Goal: Find specific page/section: Find specific page/section

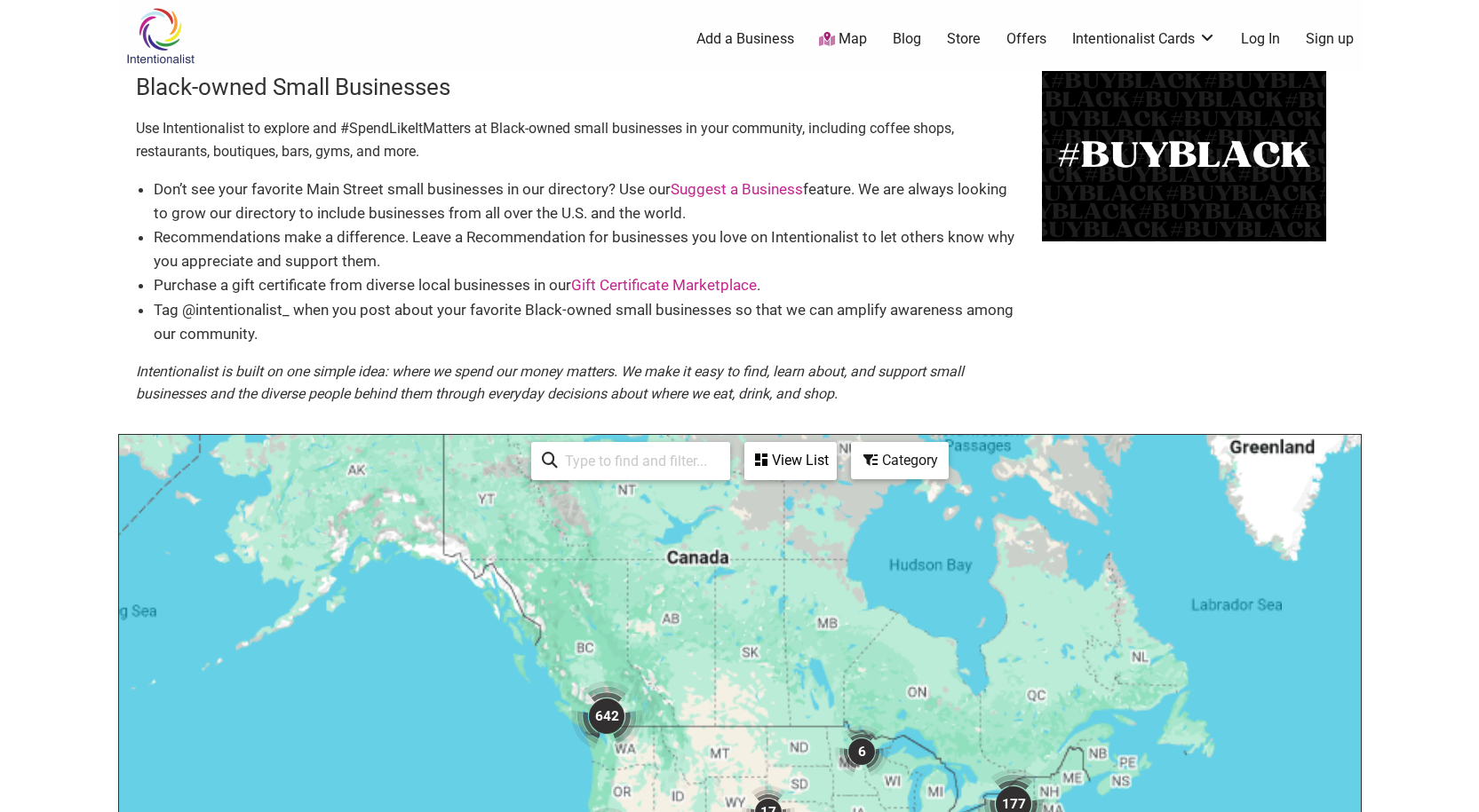
scroll to position [8, 0]
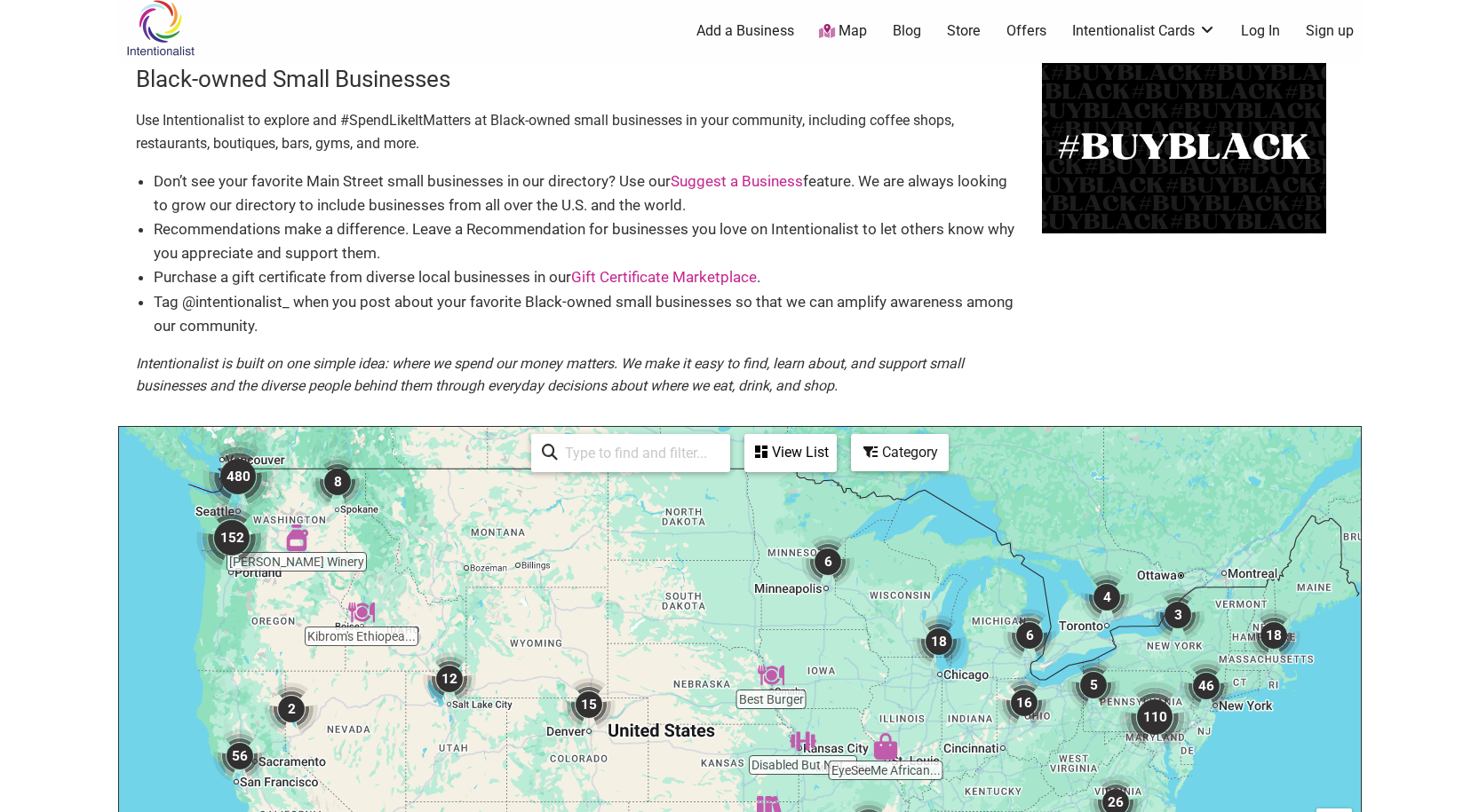
click at [847, 31] on link "Map" at bounding box center [843, 32] width 48 height 20
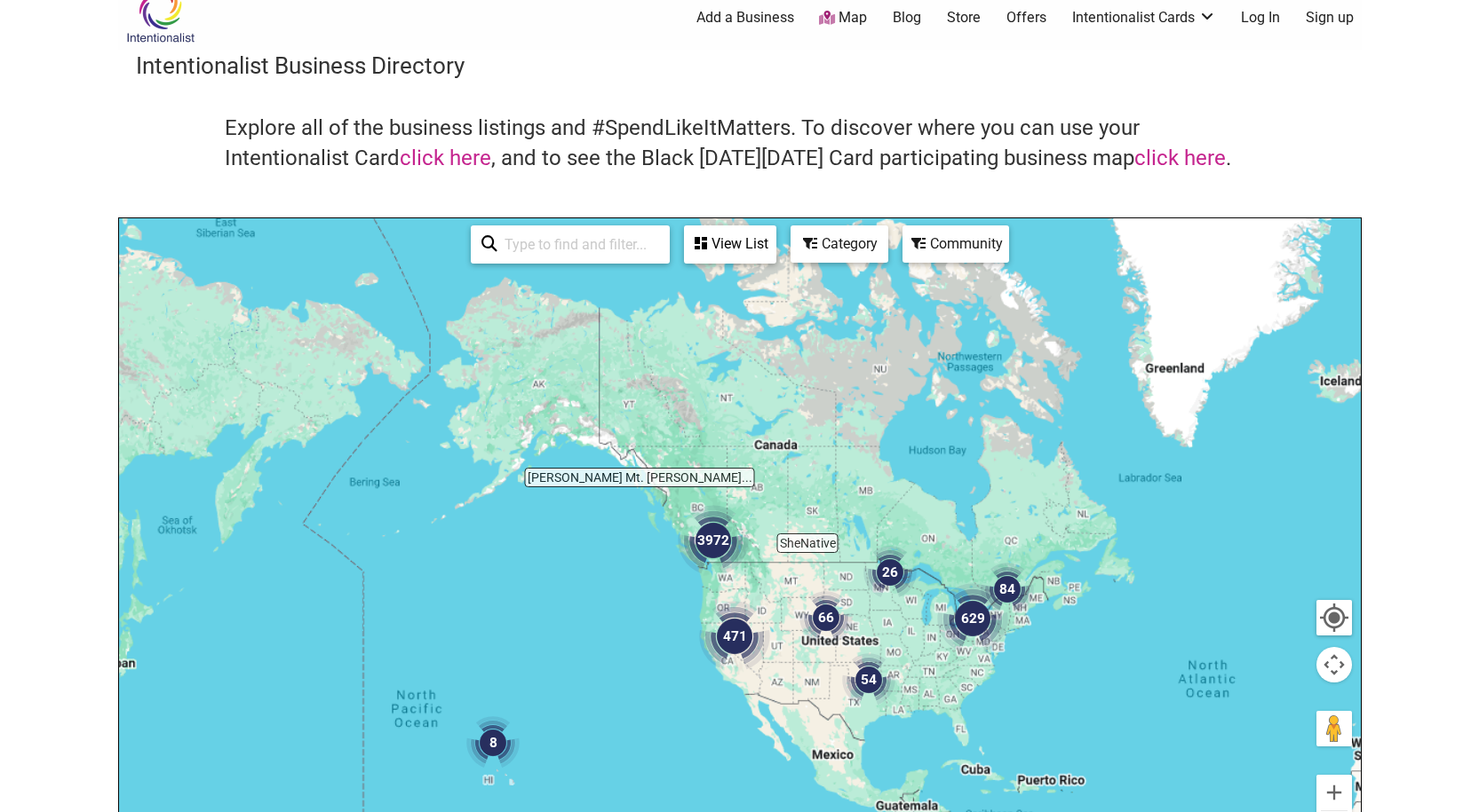
scroll to position [90, 0]
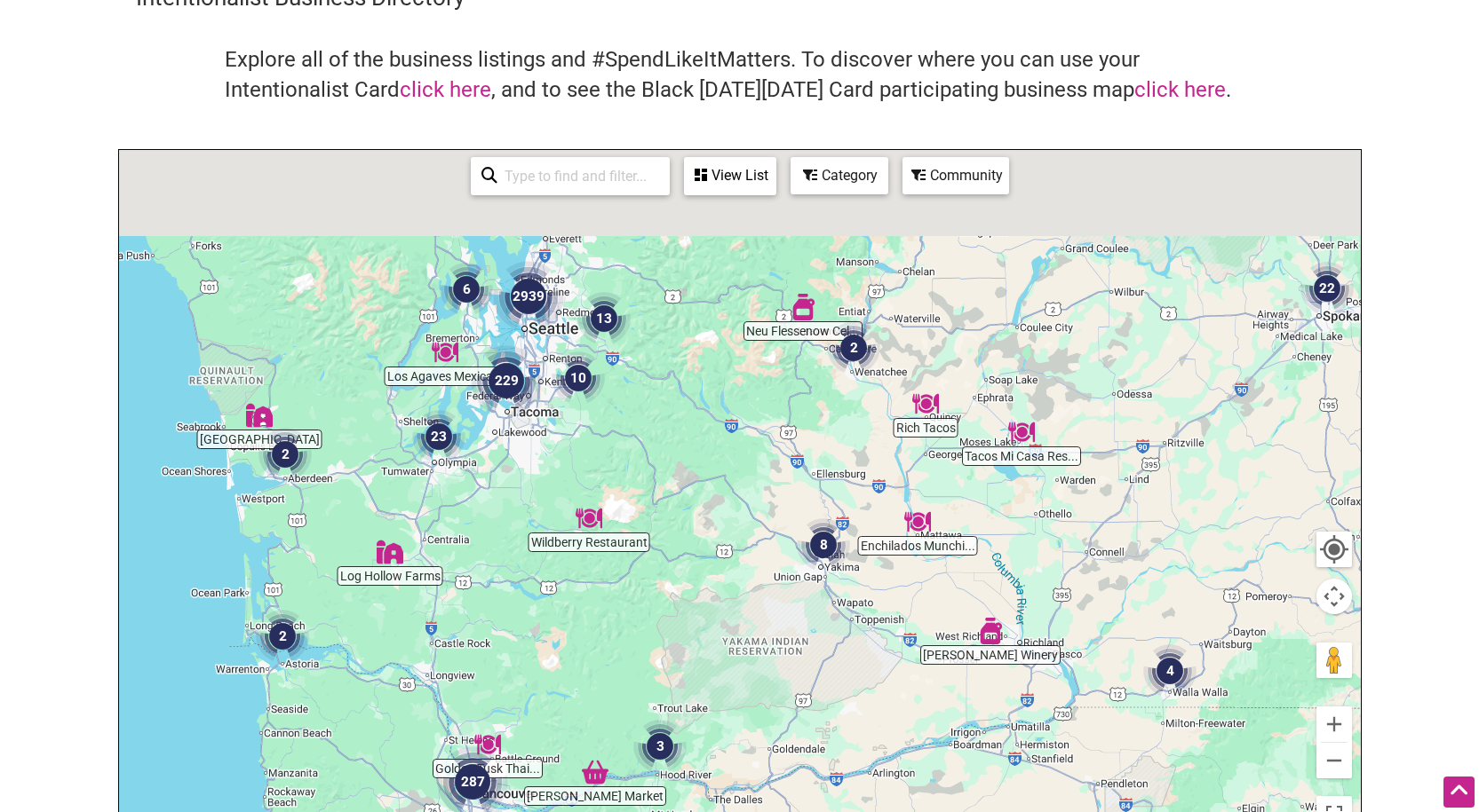
drag, startPoint x: 647, startPoint y: 332, endPoint x: 879, endPoint y: 635, distance: 381.6
click at [879, 635] on div at bounding box center [739, 496] width 1241 height 690
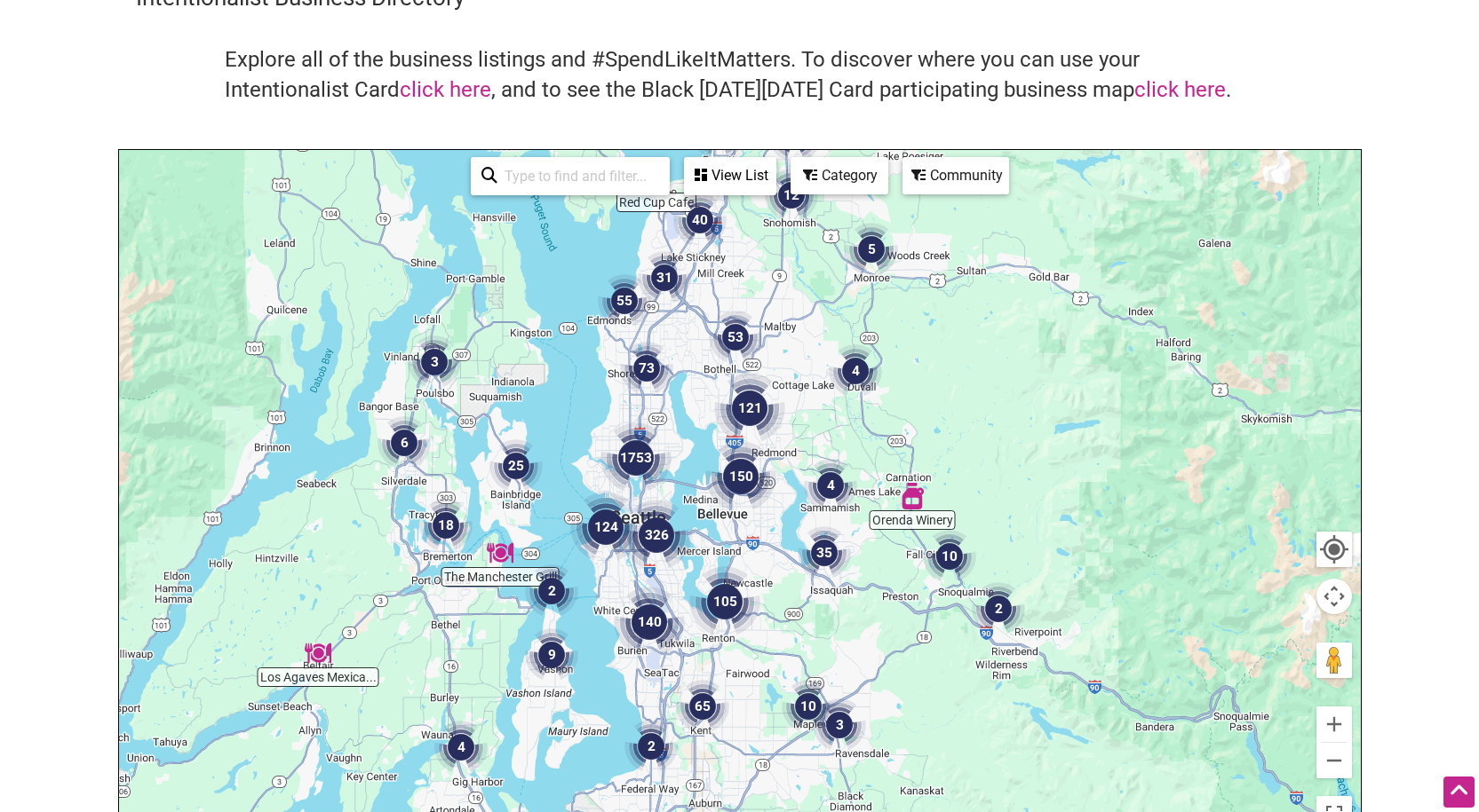
drag, startPoint x: 640, startPoint y: 524, endPoint x: 656, endPoint y: 361, distance: 163.8
click at [656, 422] on img "1753" at bounding box center [636, 458] width 71 height 71
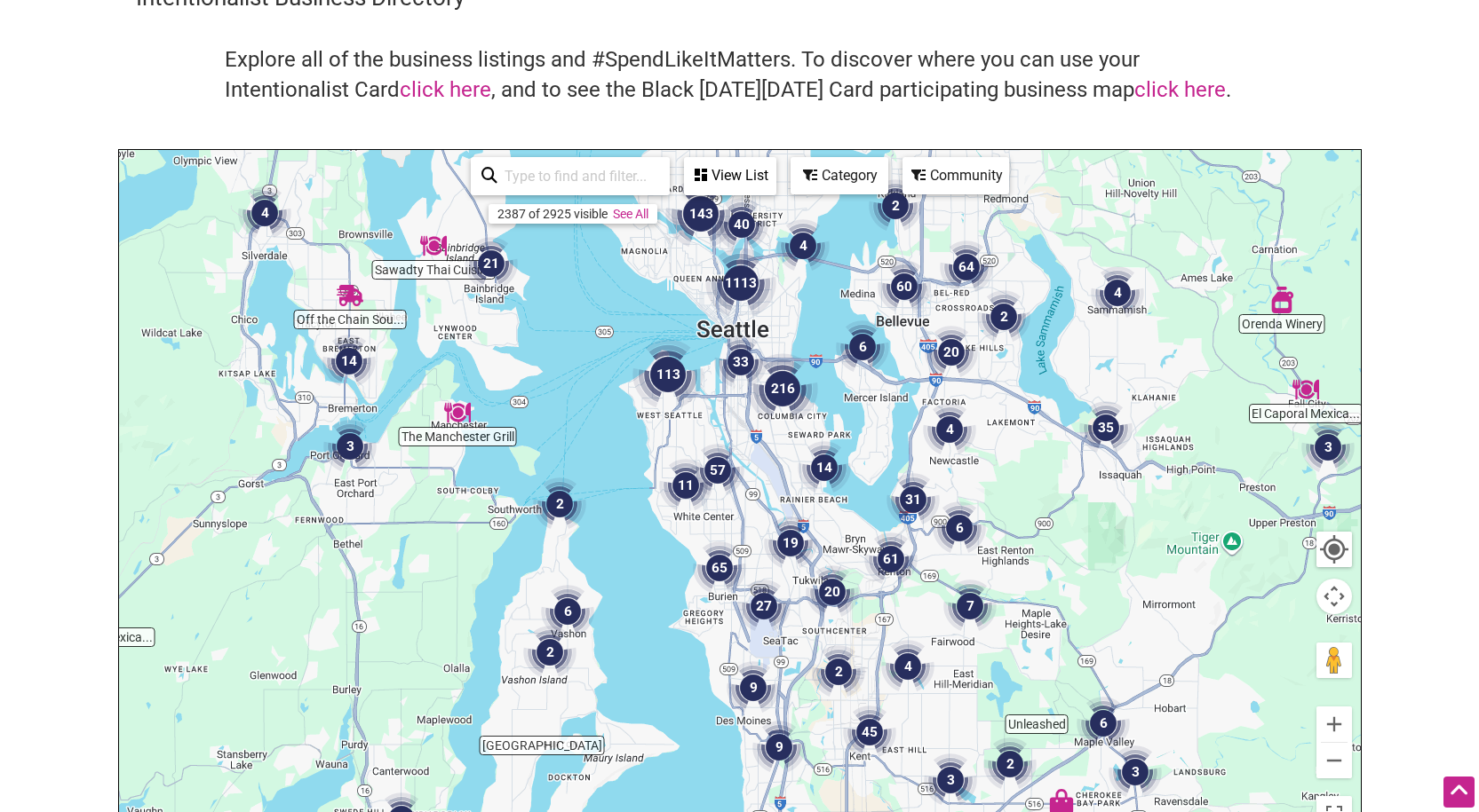
drag, startPoint x: 648, startPoint y: 496, endPoint x: 616, endPoint y: 582, distance: 91.8
click at [616, 582] on div "To navigate, press the arrow keys." at bounding box center [739, 496] width 1241 height 690
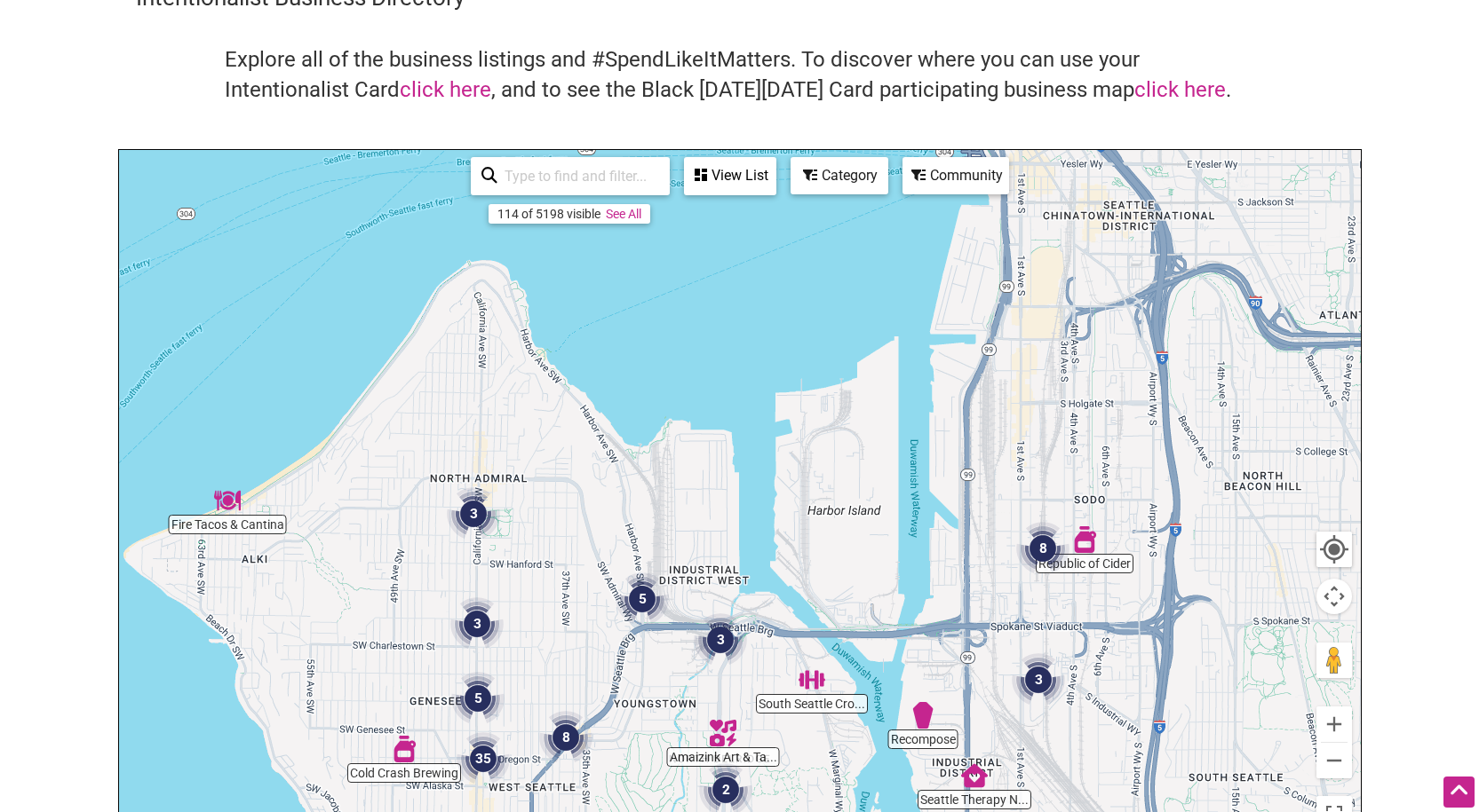
drag, startPoint x: 789, startPoint y: 347, endPoint x: 409, endPoint y: 854, distance: 633.6
click at [409, 723] on html "× Menu 0 Add a Business Map Blog Store Offers Intentionalist Cards Buy Black Ca…" at bounding box center [739, 316] width 1479 height 812
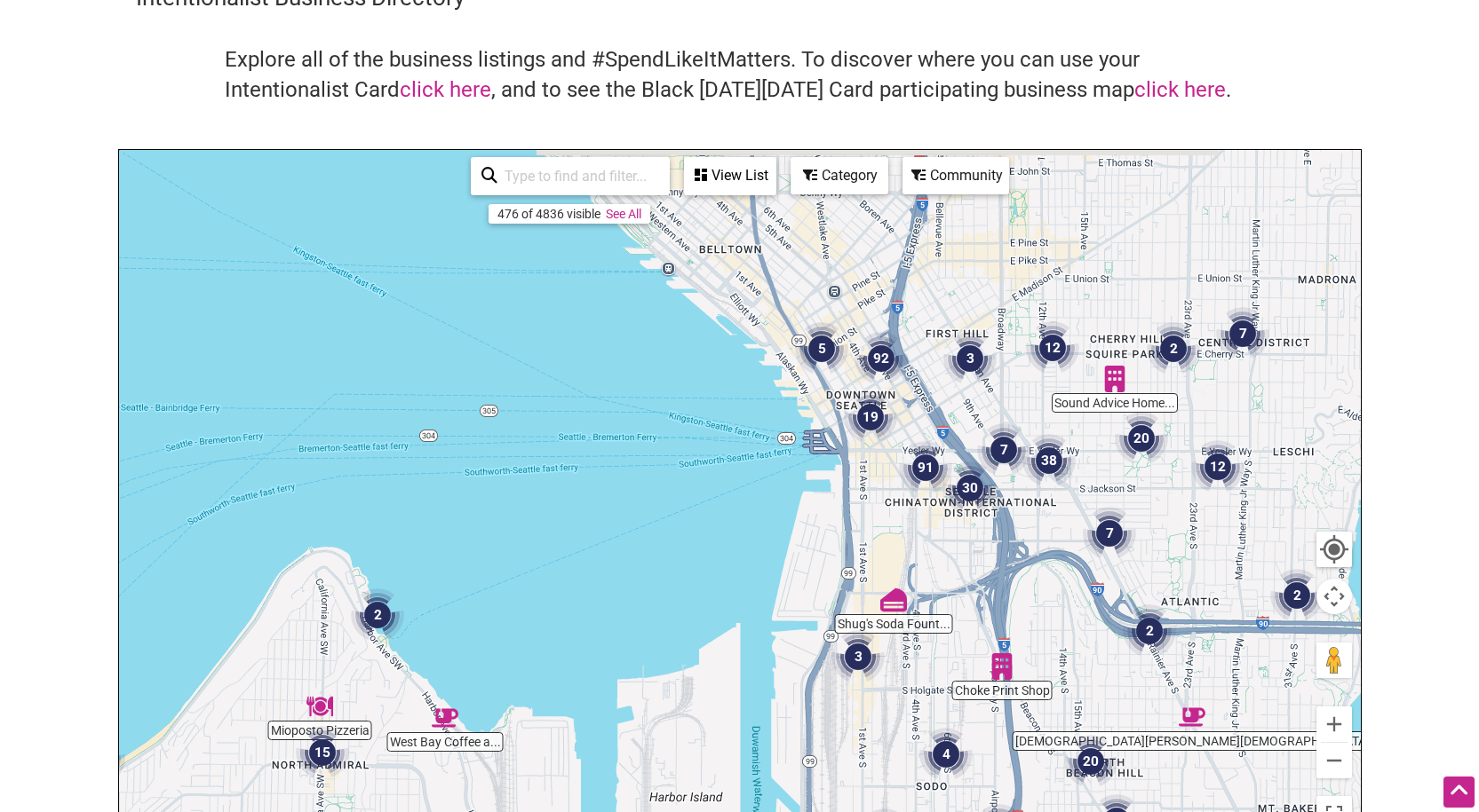
drag, startPoint x: 704, startPoint y: 333, endPoint x: 630, endPoint y: 649, distance: 324.5
click at [630, 649] on div "To navigate, press the arrow keys." at bounding box center [739, 496] width 1241 height 690
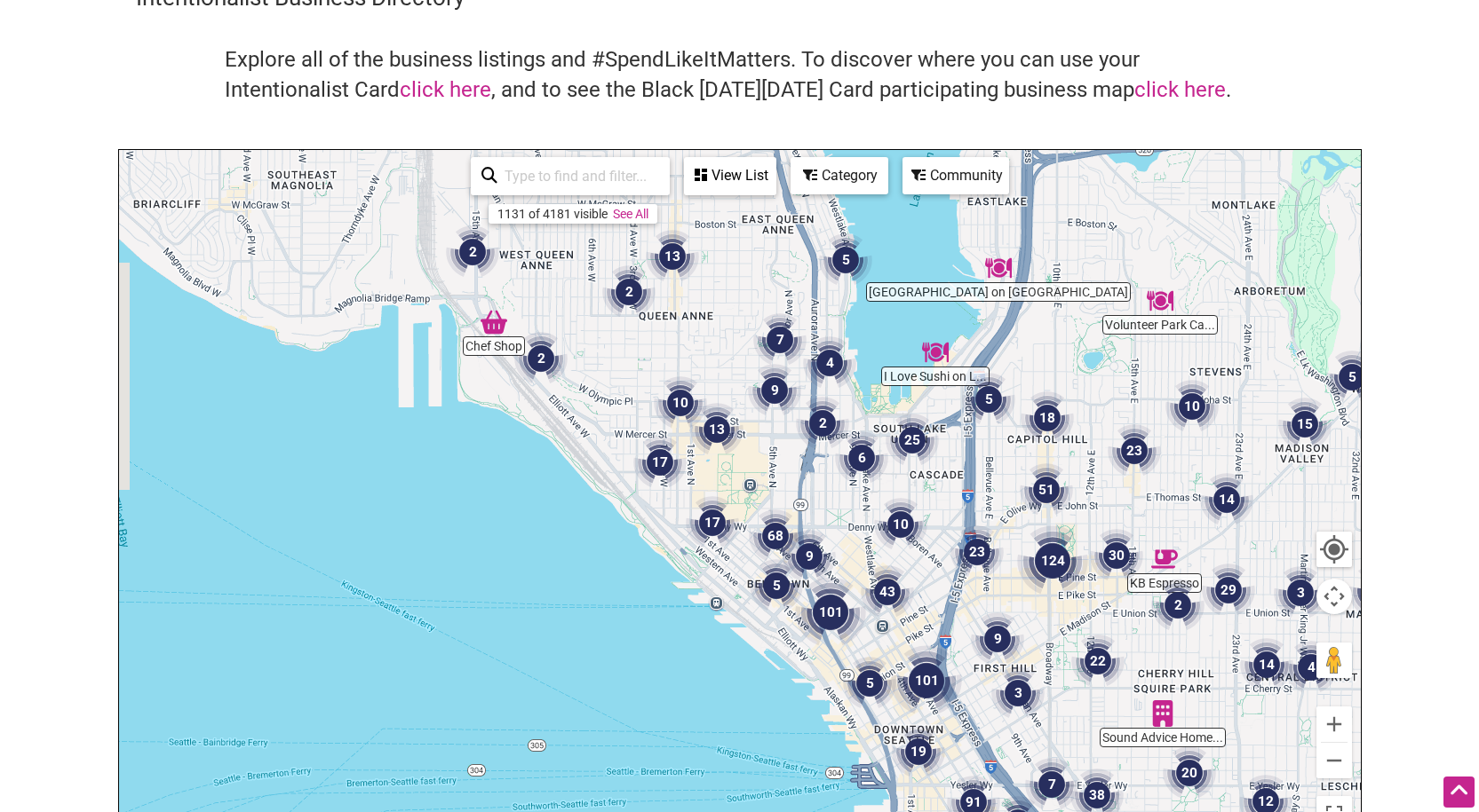
drag, startPoint x: 592, startPoint y: 394, endPoint x: 674, endPoint y: 503, distance: 136.4
click at [674, 503] on div "To navigate, press the arrow keys." at bounding box center [739, 496] width 1241 height 690
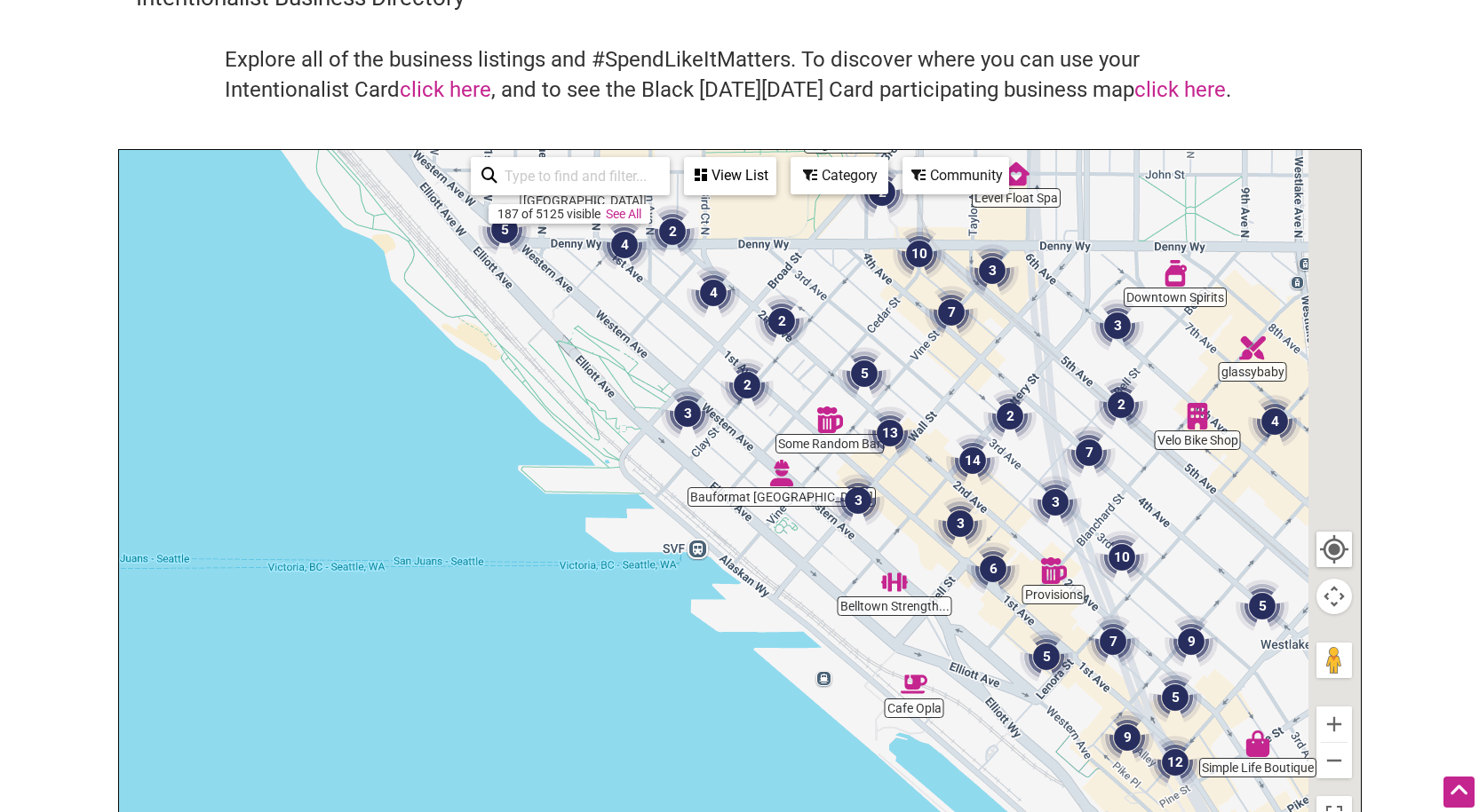
drag, startPoint x: 726, startPoint y: 556, endPoint x: 645, endPoint y: 518, distance: 89.5
click at [645, 518] on div "To navigate, press the arrow keys." at bounding box center [739, 496] width 1241 height 690
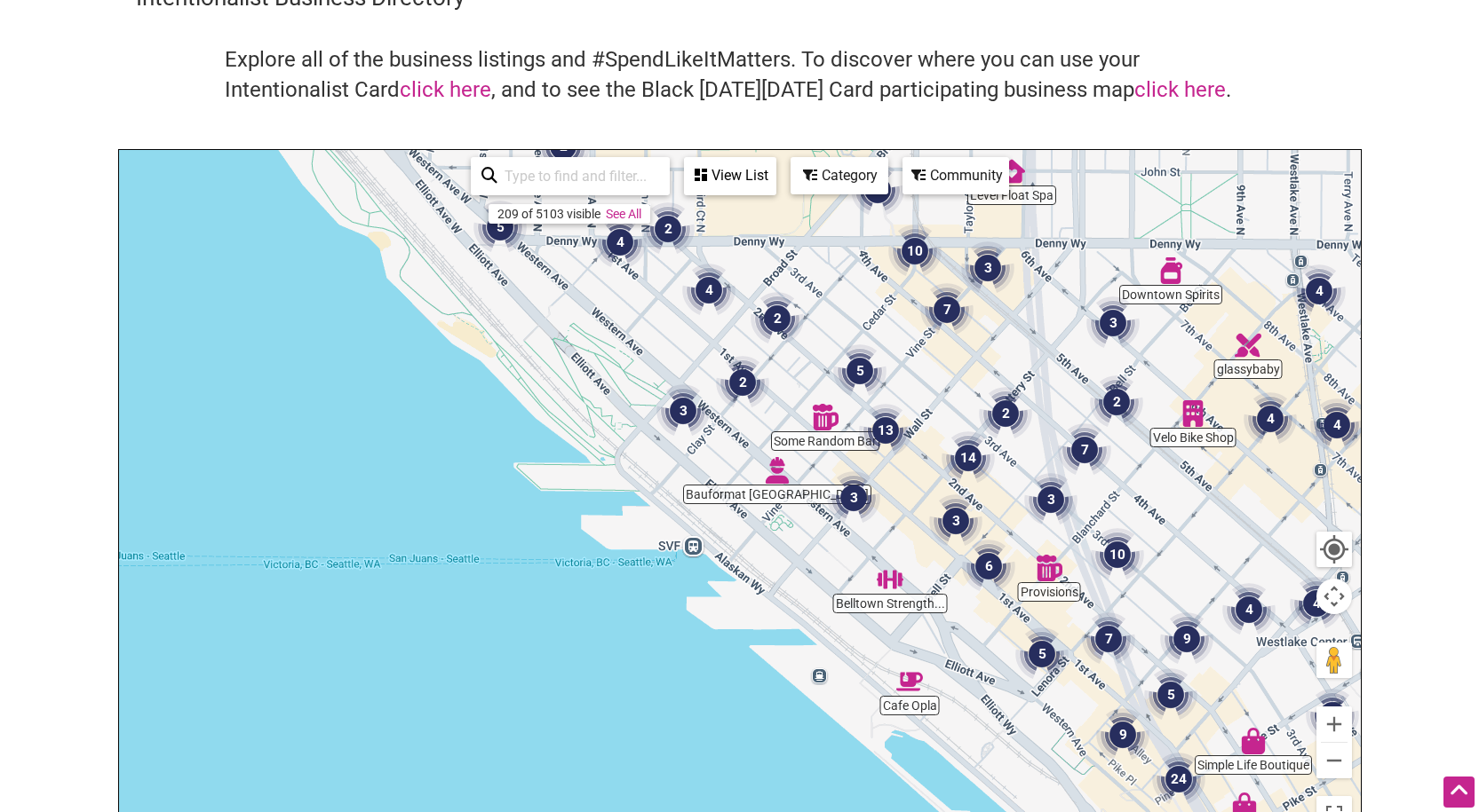
click at [849, 180] on div "Category" at bounding box center [838, 175] width 94 height 33
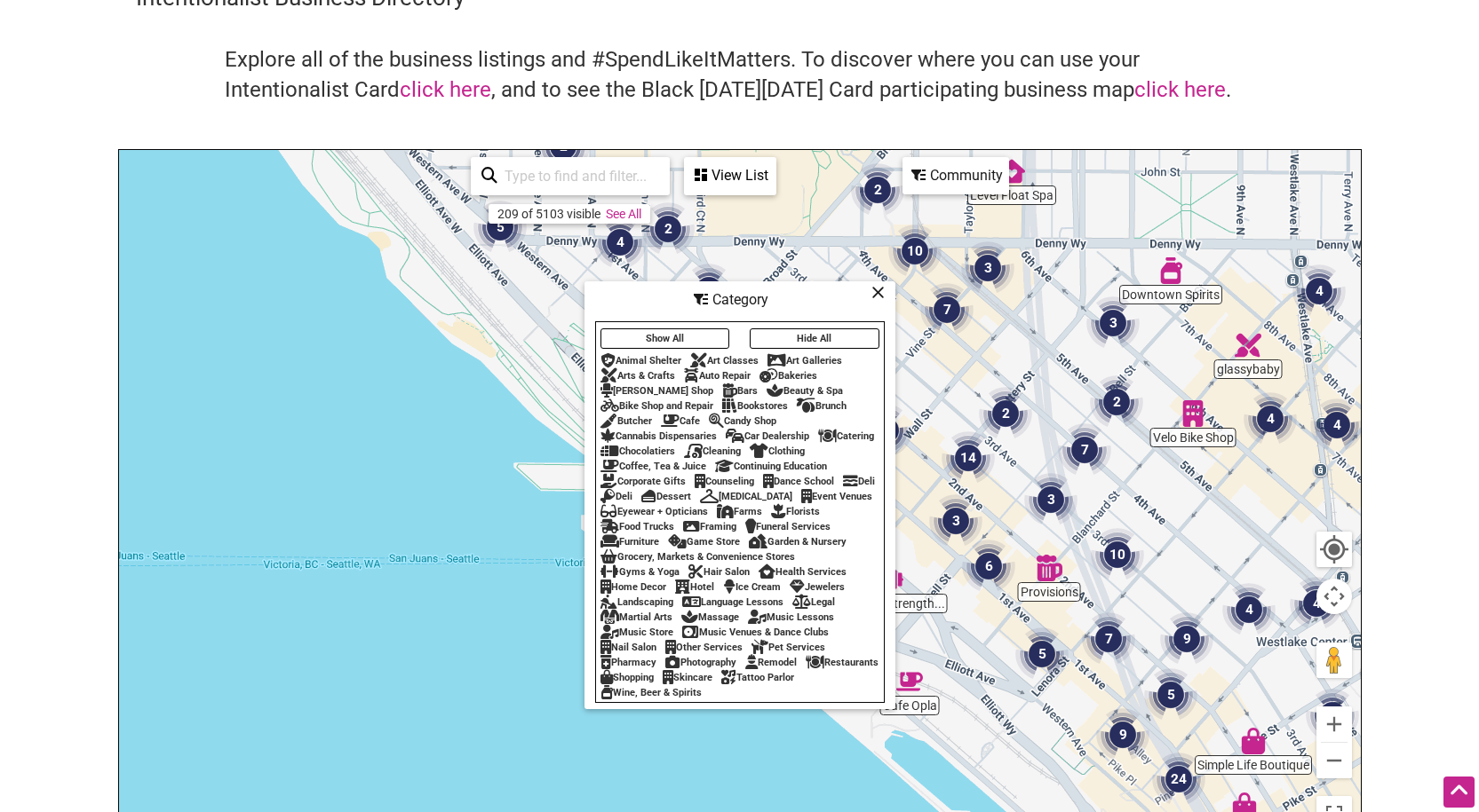
click at [688, 329] on button "Show All" at bounding box center [666, 339] width 130 height 20
click at [806, 668] on div "Restaurants" at bounding box center [842, 663] width 72 height 11
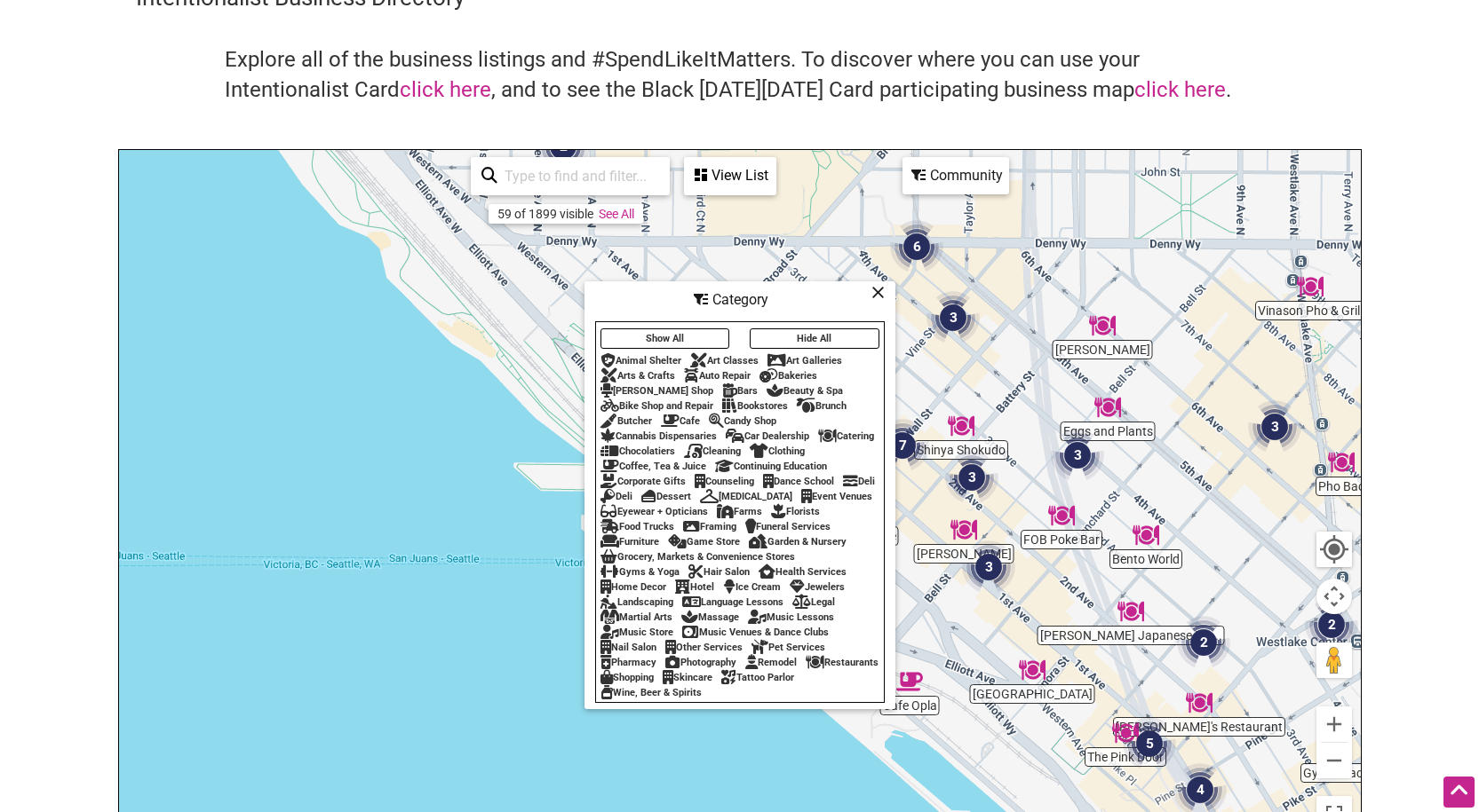
click at [884, 292] on icon at bounding box center [878, 292] width 13 height 1
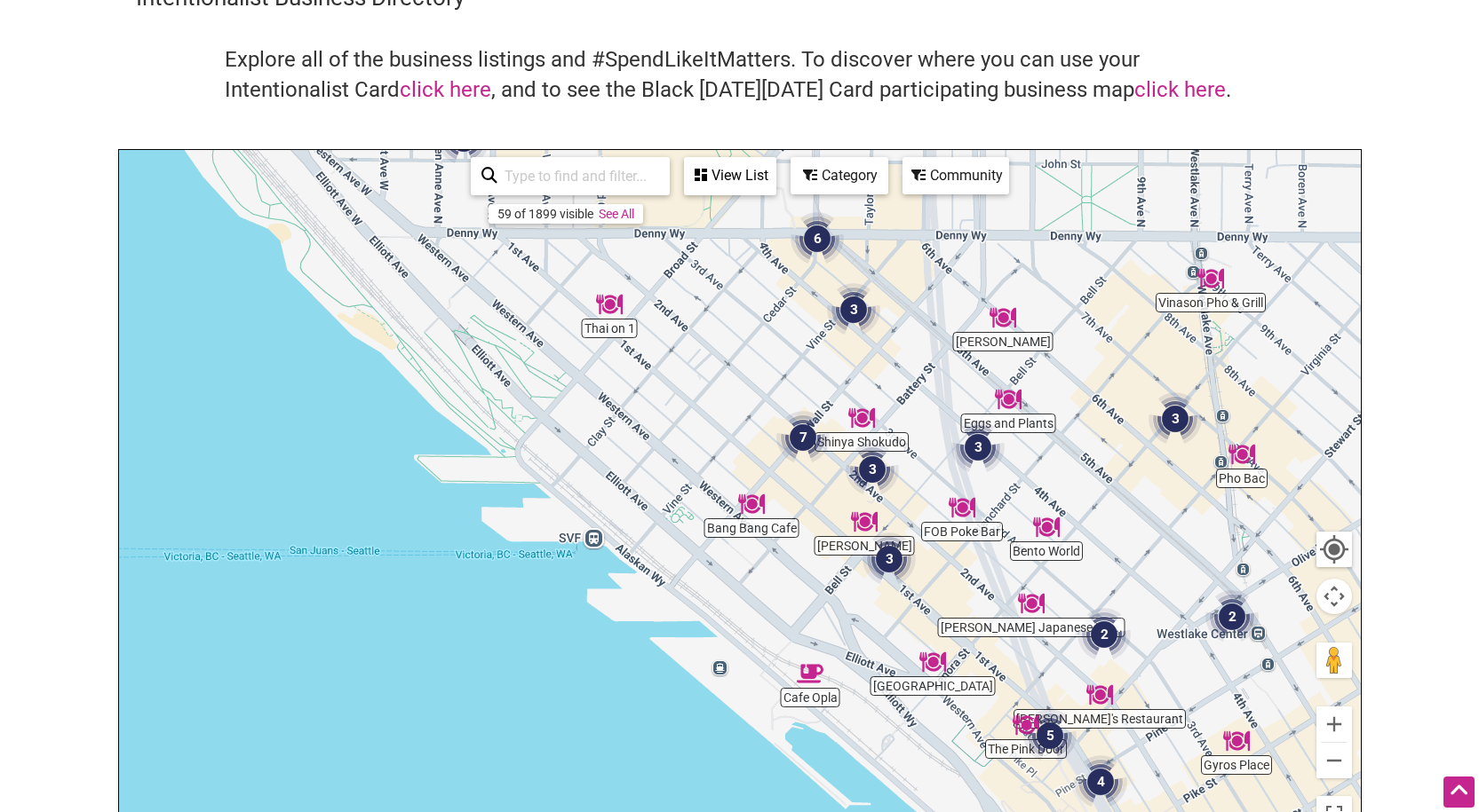
drag, startPoint x: 768, startPoint y: 473, endPoint x: 659, endPoint y: 471, distance: 109.0
click at [659, 471] on div "To navigate, press the arrow keys." at bounding box center [739, 496] width 1241 height 690
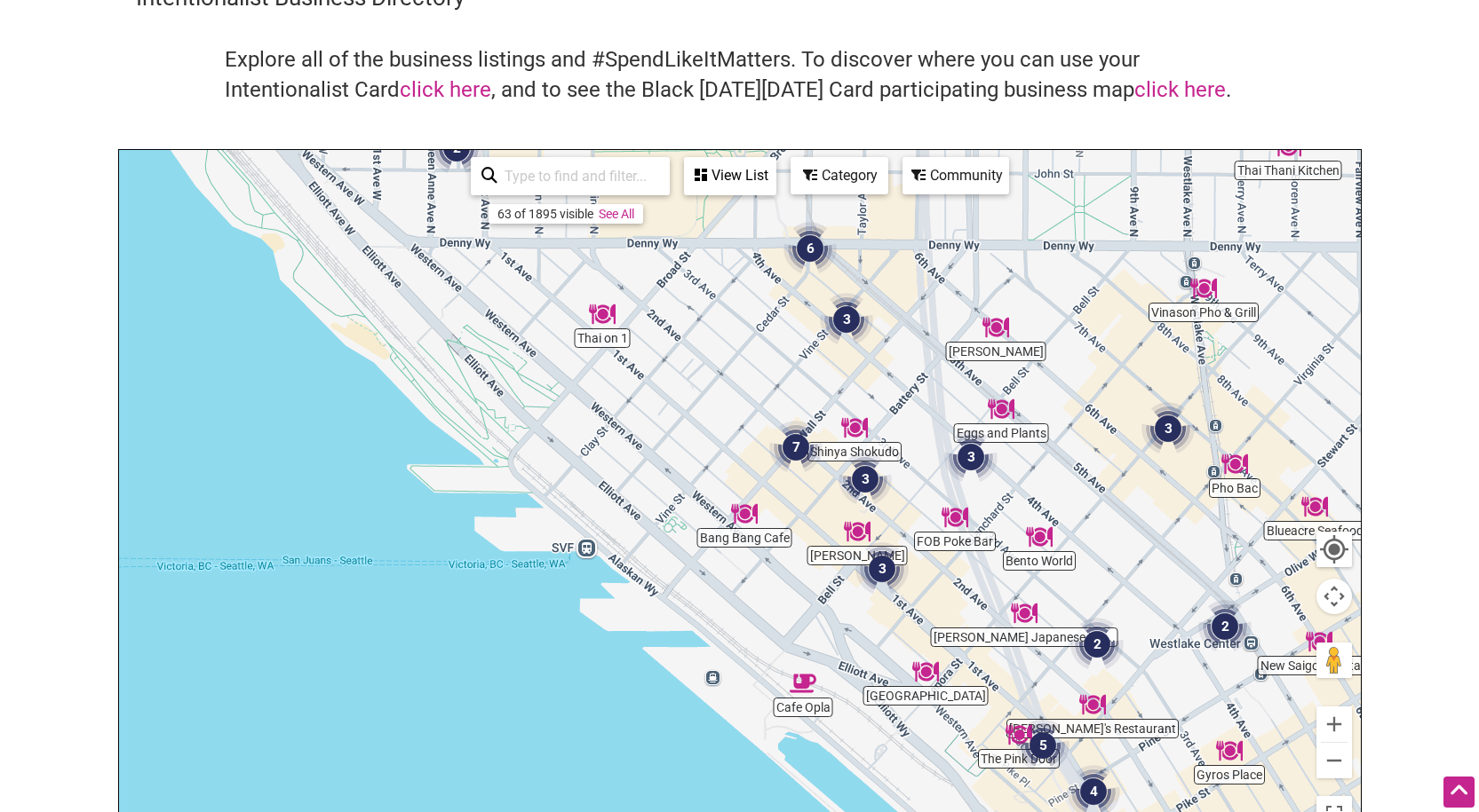
click at [794, 446] on img "7" at bounding box center [795, 446] width 53 height 53
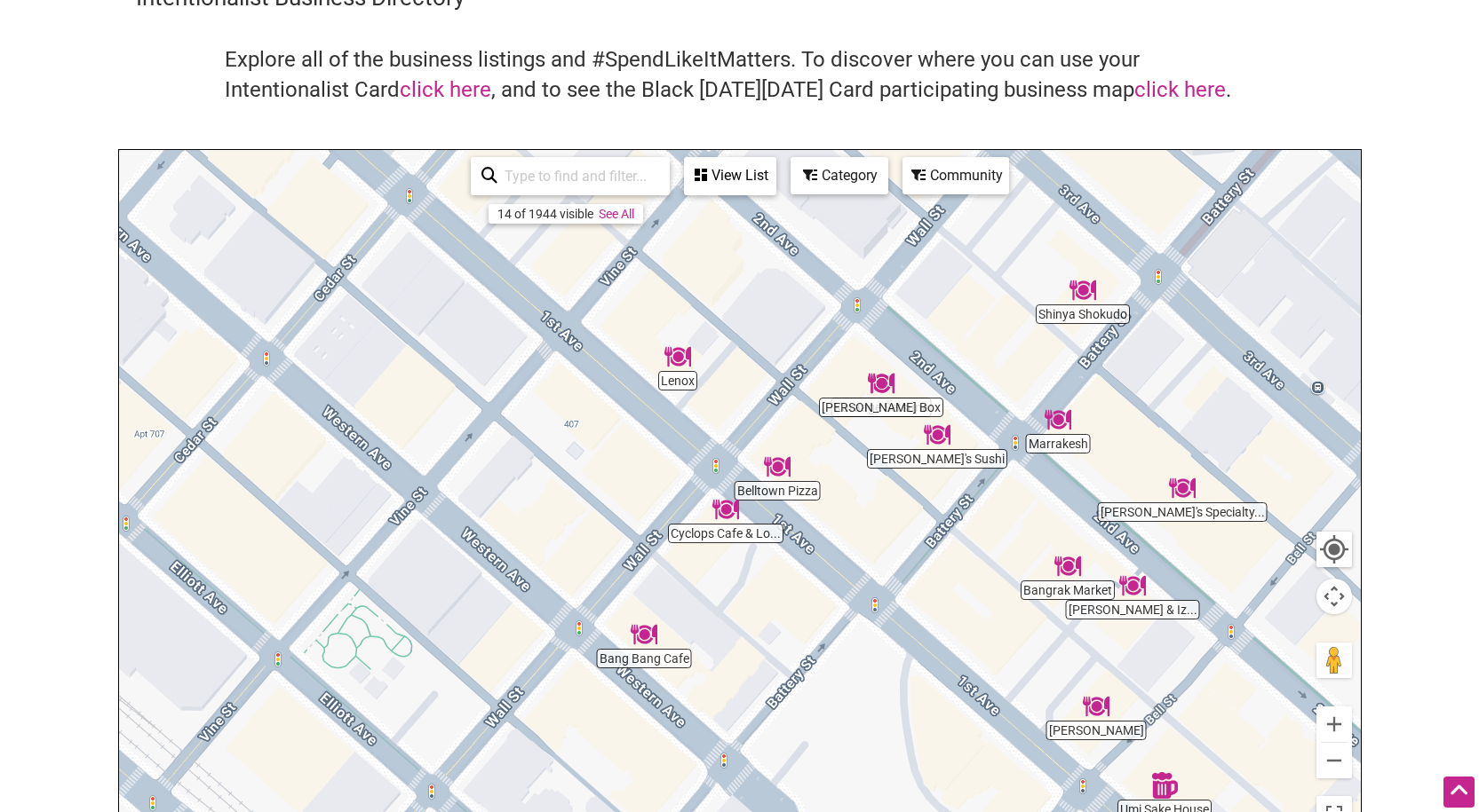
drag, startPoint x: 967, startPoint y: 366, endPoint x: 967, endPoint y: 408, distance: 42.0
click at [967, 408] on div "To navigate, press the arrow keys." at bounding box center [739, 496] width 1241 height 690
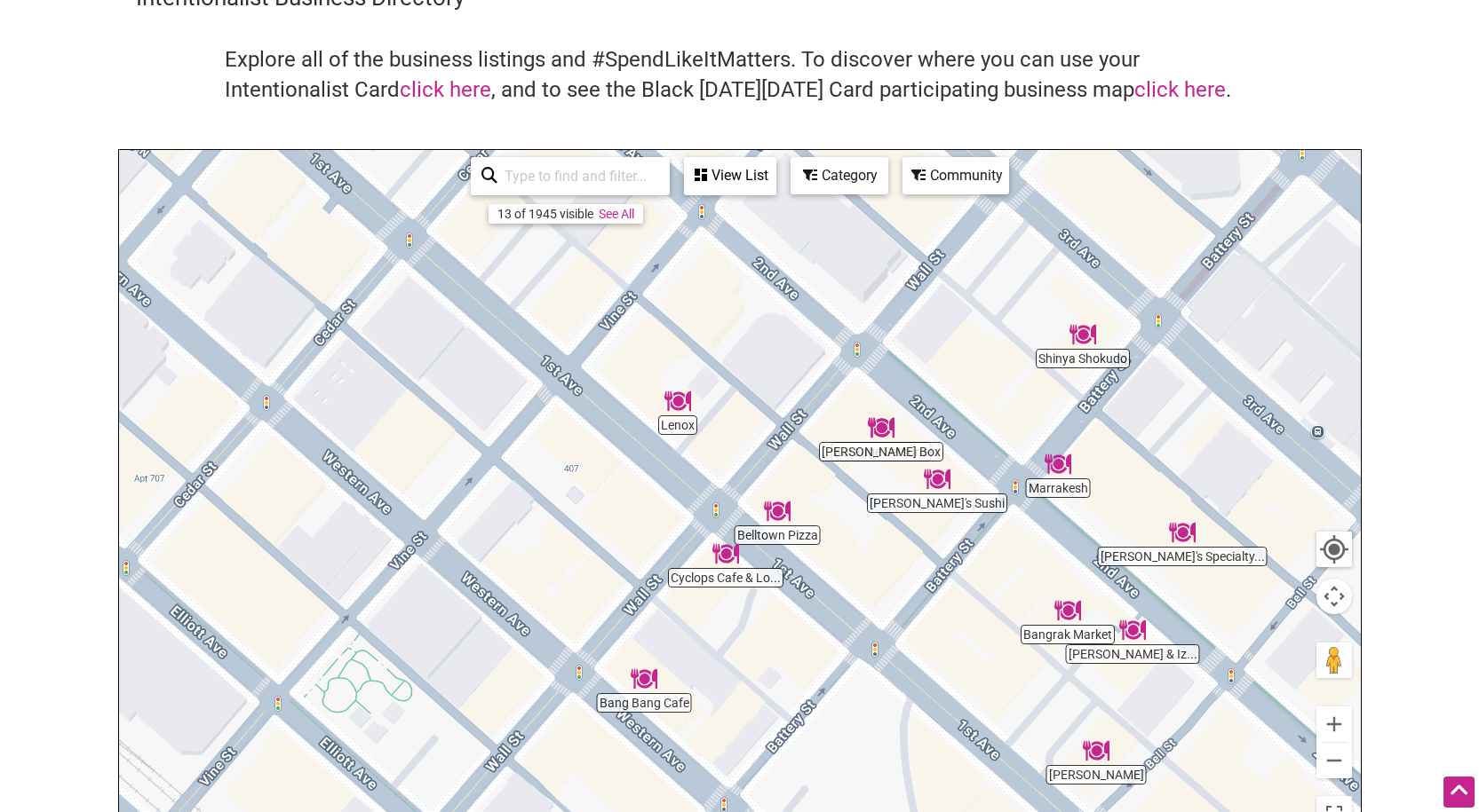
click at [1051, 634] on div "To navigate, press the arrow keys." at bounding box center [739, 496] width 1241 height 690
click at [1074, 607] on img "Bangrak Market" at bounding box center [1068, 611] width 27 height 27
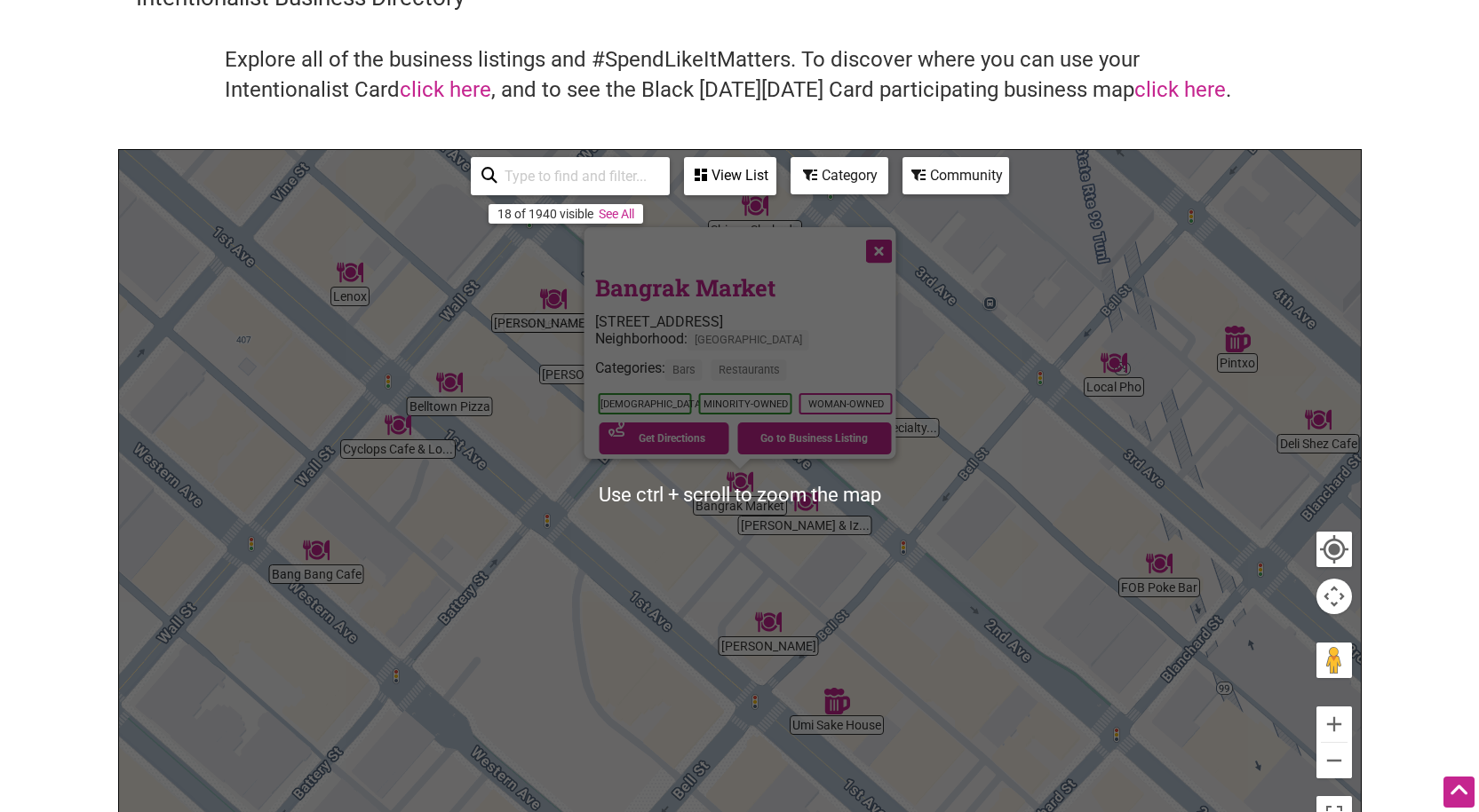
scroll to position [96, 0]
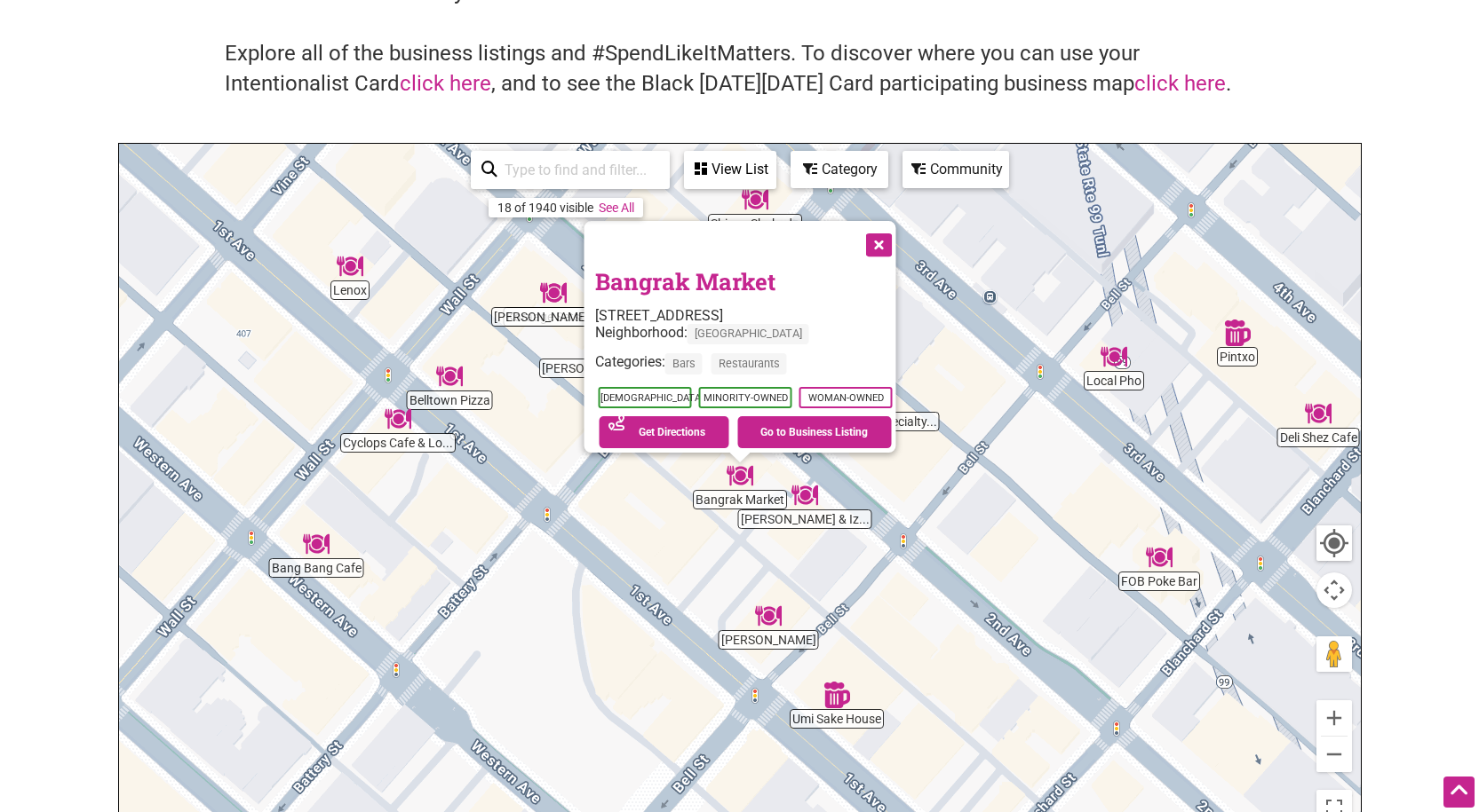
click at [881, 223] on button "Close" at bounding box center [876, 243] width 45 height 45
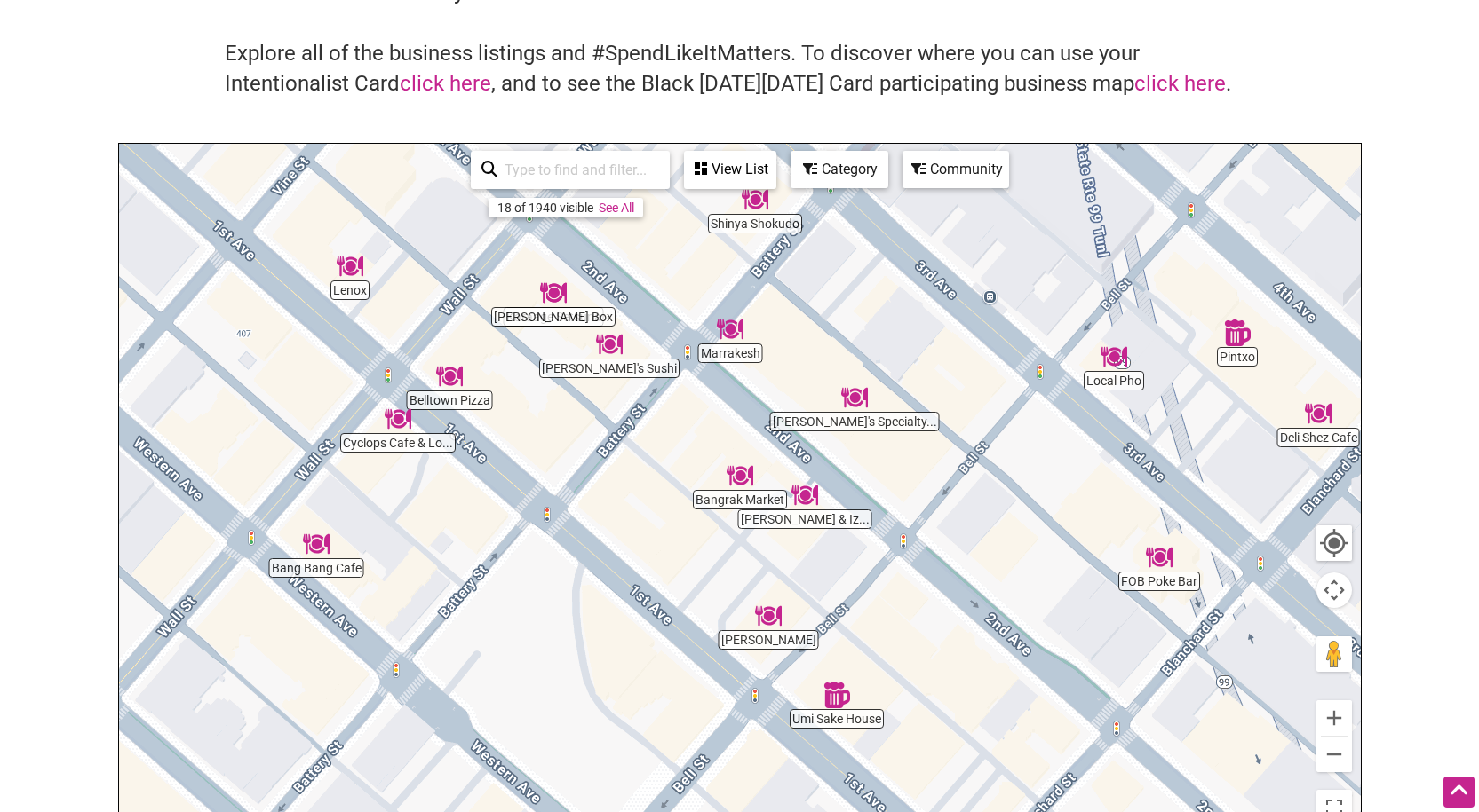
click at [731, 339] on img "Marrakesh" at bounding box center [730, 329] width 27 height 27
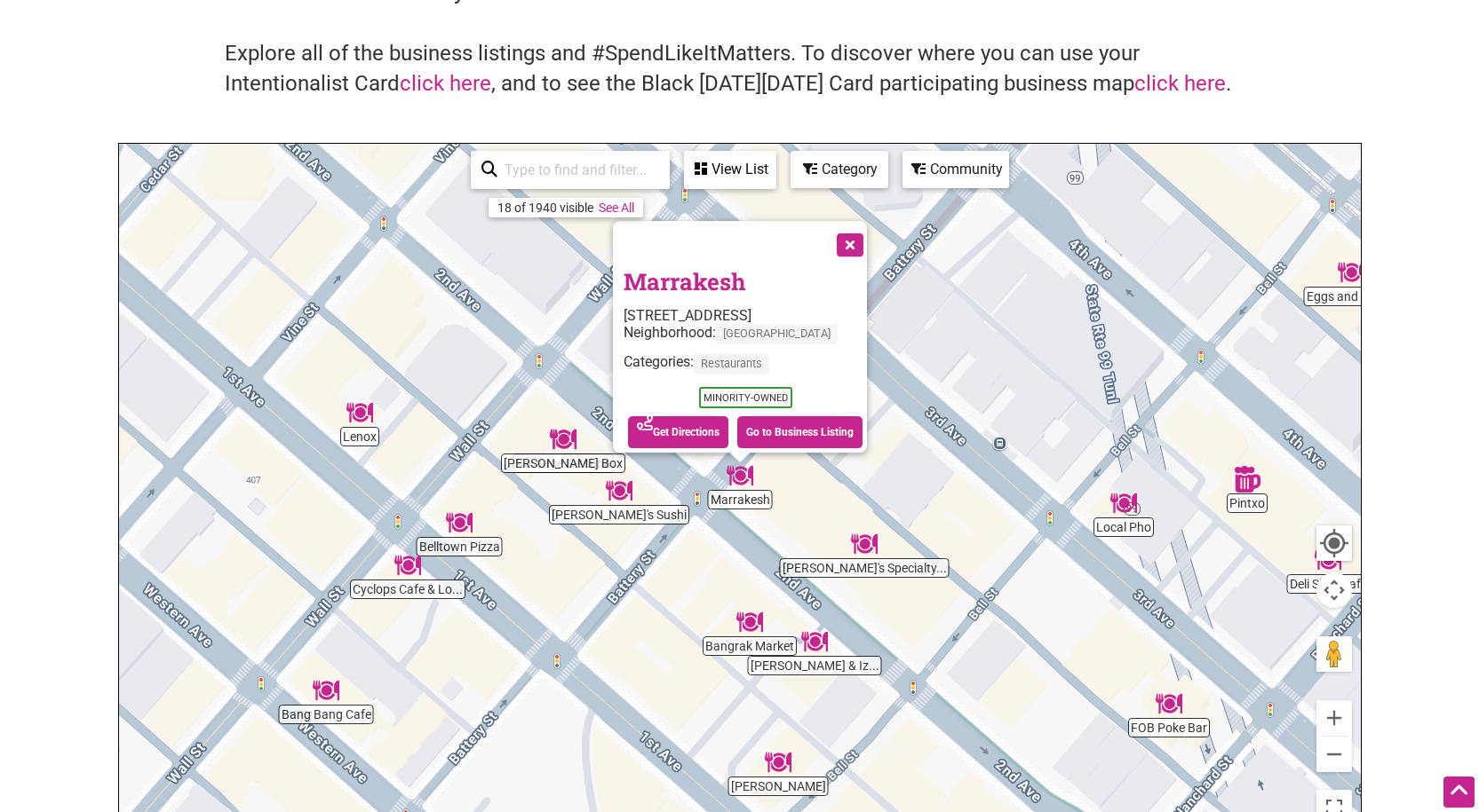
click at [700, 273] on link "Marrakesh" at bounding box center [685, 281] width 123 height 31
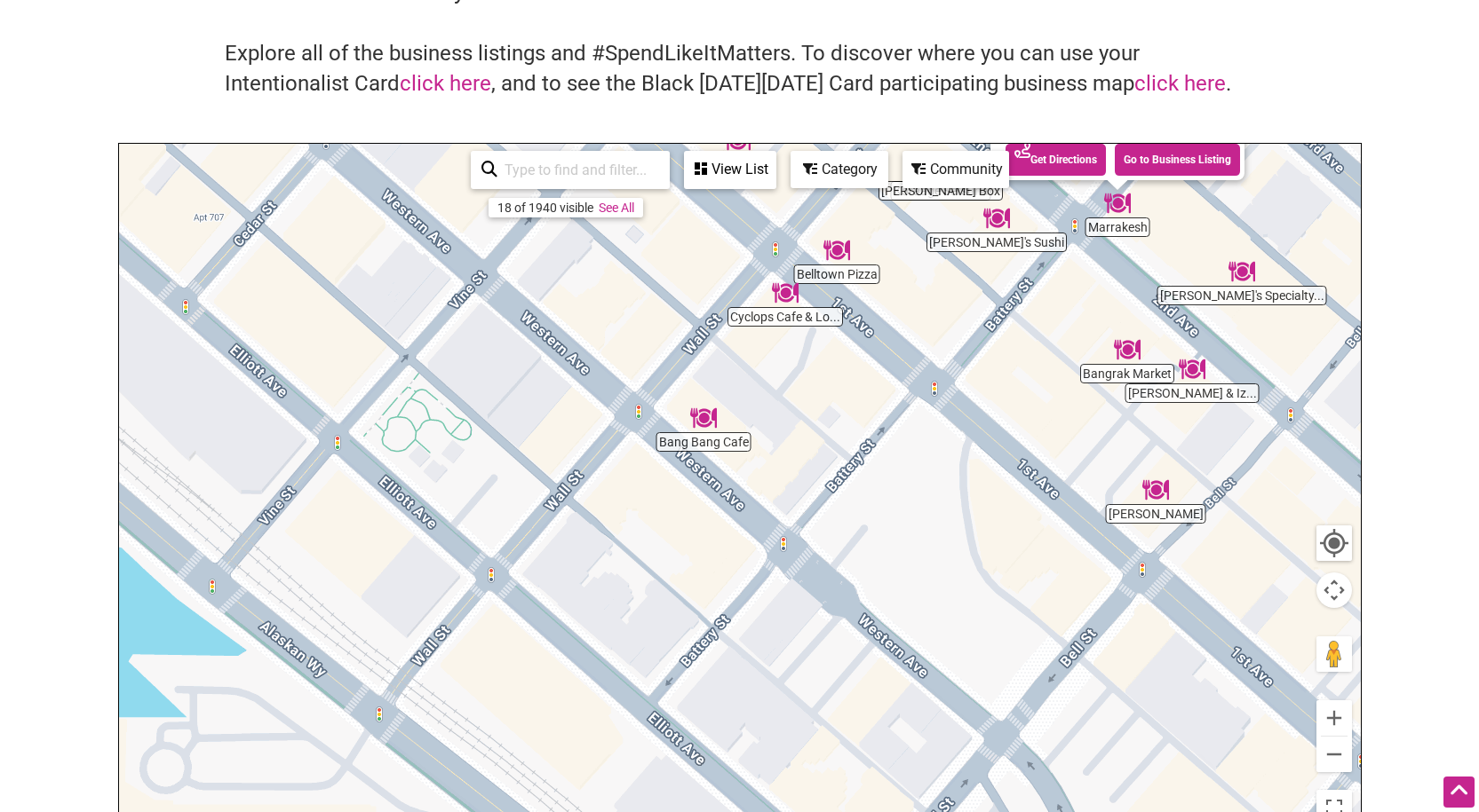
drag, startPoint x: 881, startPoint y: 543, endPoint x: 1263, endPoint y: 264, distance: 473.0
click at [1263, 264] on div "To navigate, press the arrow keys. Marrakesh 2334 2nd Ave, Seattle, WA 98121 Ne…" at bounding box center [739, 489] width 1241 height 690
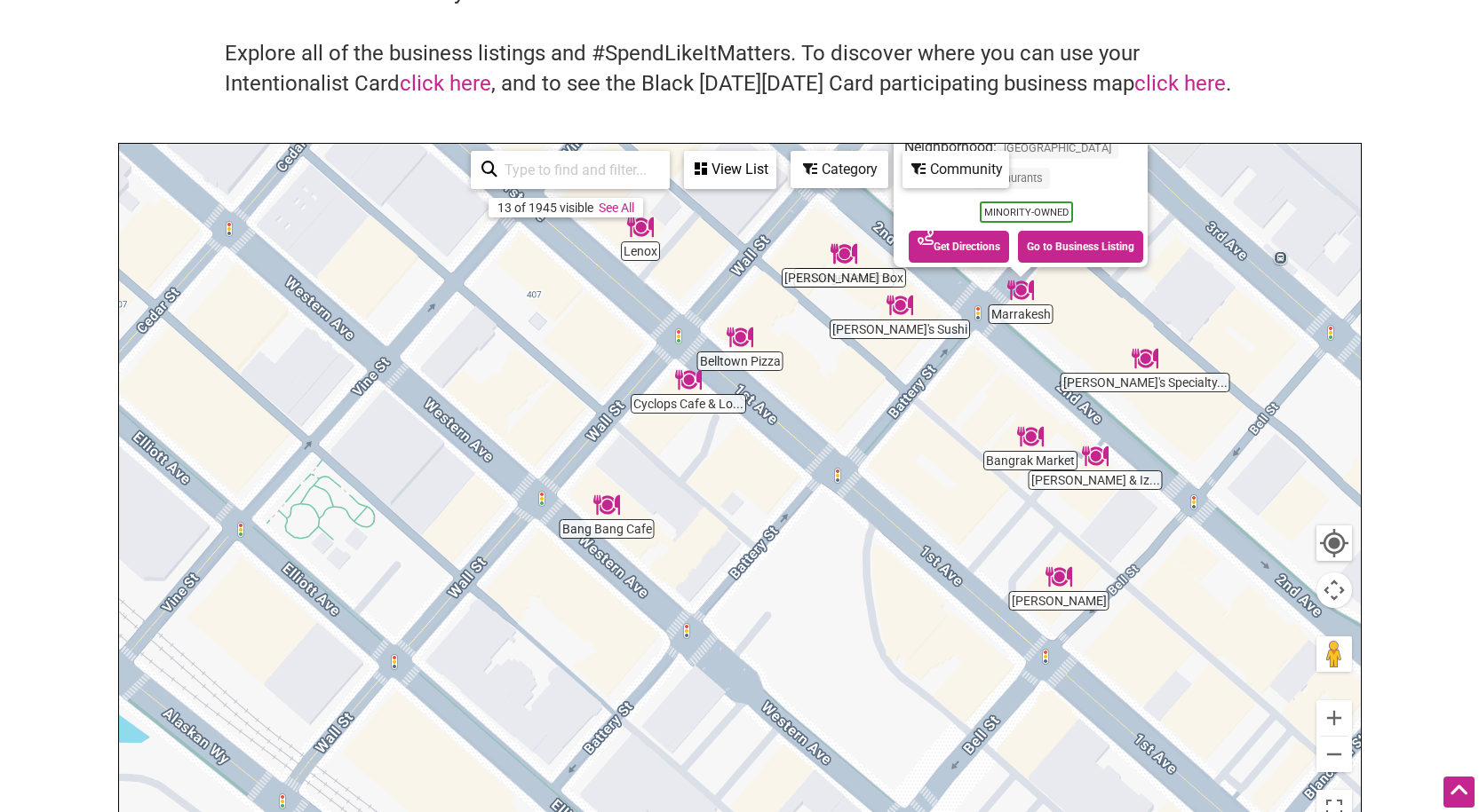
drag, startPoint x: 969, startPoint y: 597, endPoint x: 870, endPoint y: 417, distance: 205.4
click at [870, 417] on div "To navigate, press the arrow keys. Marrakesh 2334 2nd Ave, Seattle, WA 98121 Ne…" at bounding box center [739, 489] width 1241 height 690
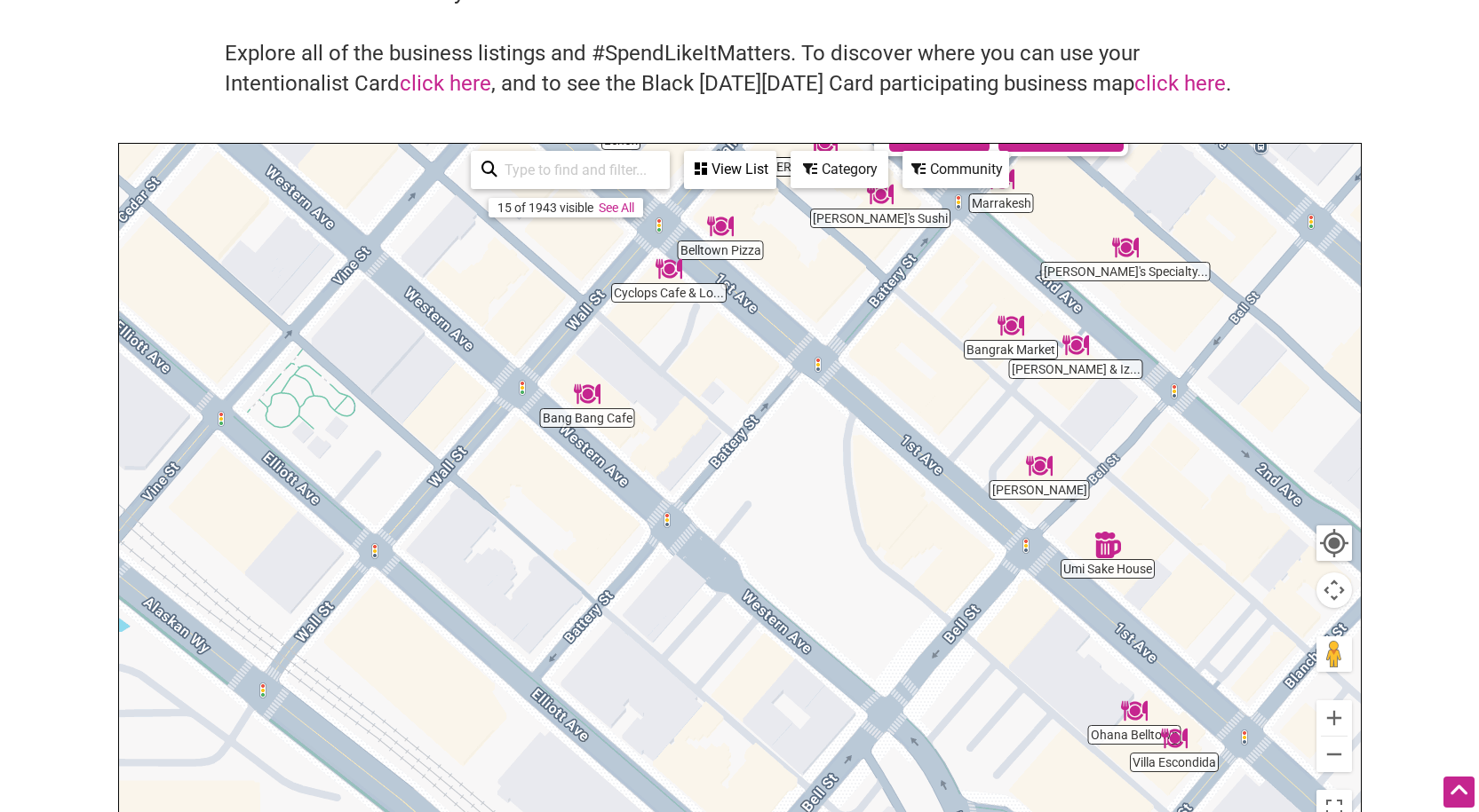
drag, startPoint x: 892, startPoint y: 479, endPoint x: 795, endPoint y: 152, distance: 341.1
click at [795, 152] on div "Karaage Setsuna Villa Escondida Bang Bang Cafe Marrakesh Shiro's Sushi Doner Bo…" at bounding box center [739, 489] width 1241 height 690
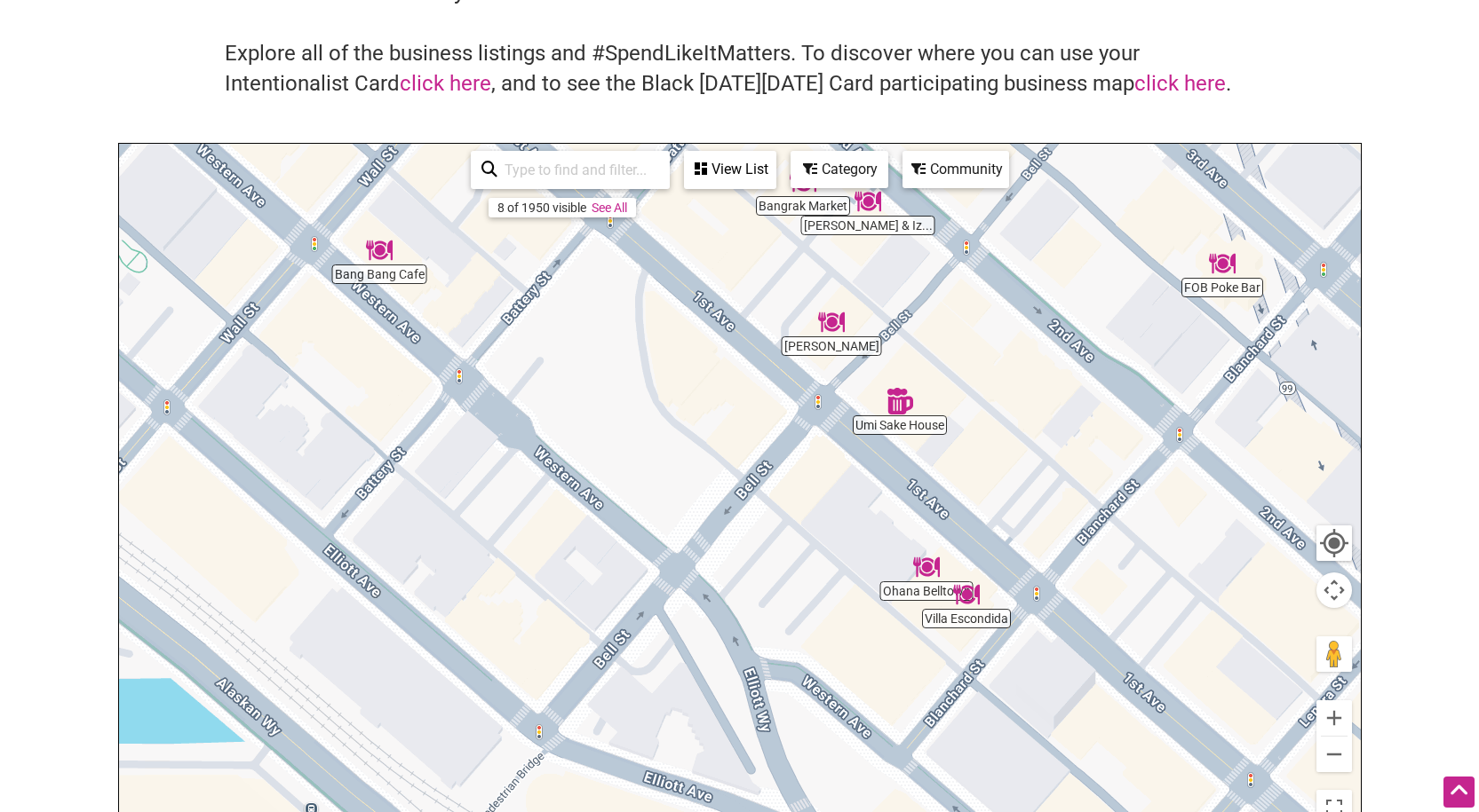
click at [931, 590] on div "To navigate, press the arrow keys." at bounding box center [739, 489] width 1241 height 690
click at [927, 574] on img "Ohana Belltown" at bounding box center [926, 567] width 27 height 27
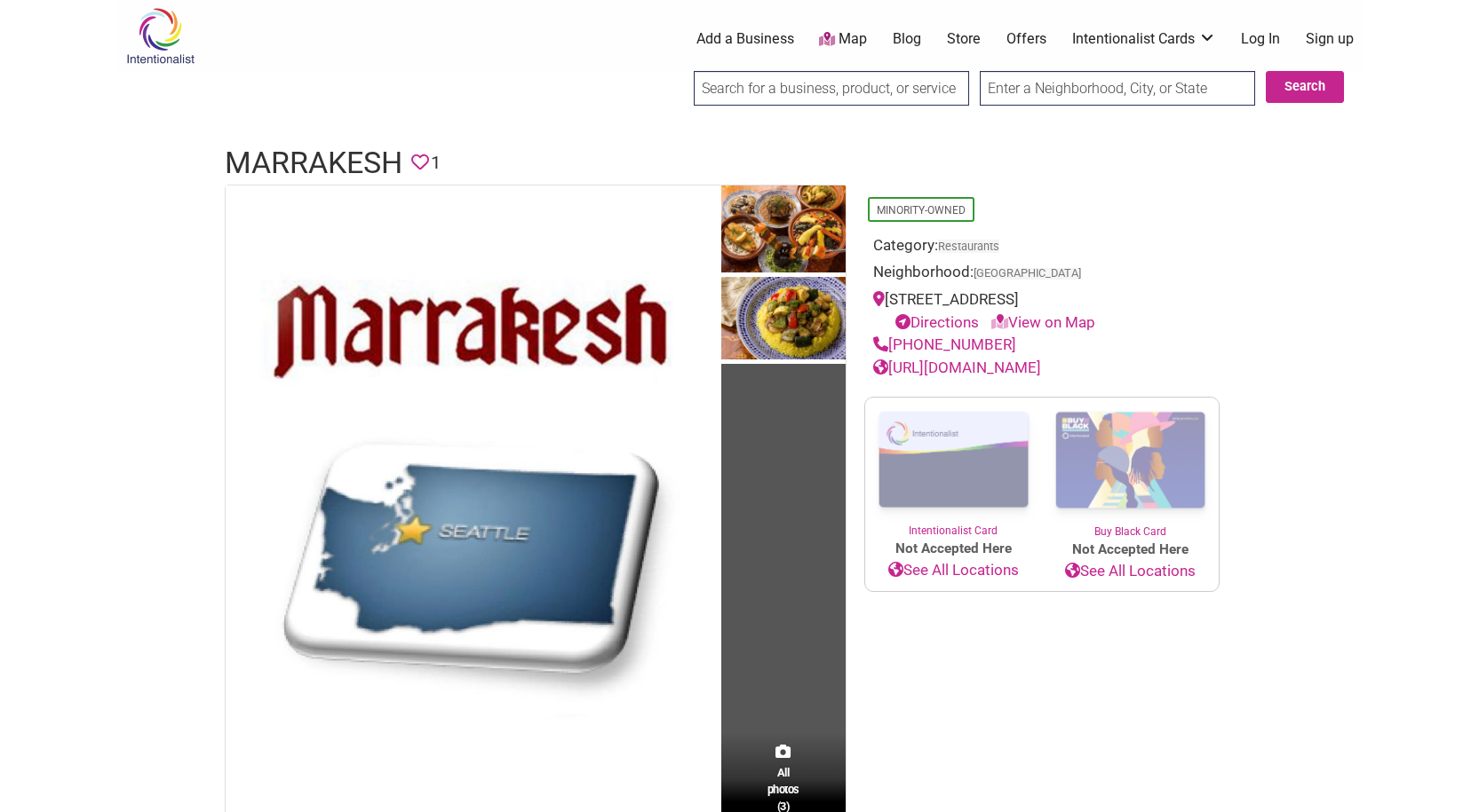
click at [1099, 260] on div "Category: Restaurants" at bounding box center [1042, 249] width 338 height 28
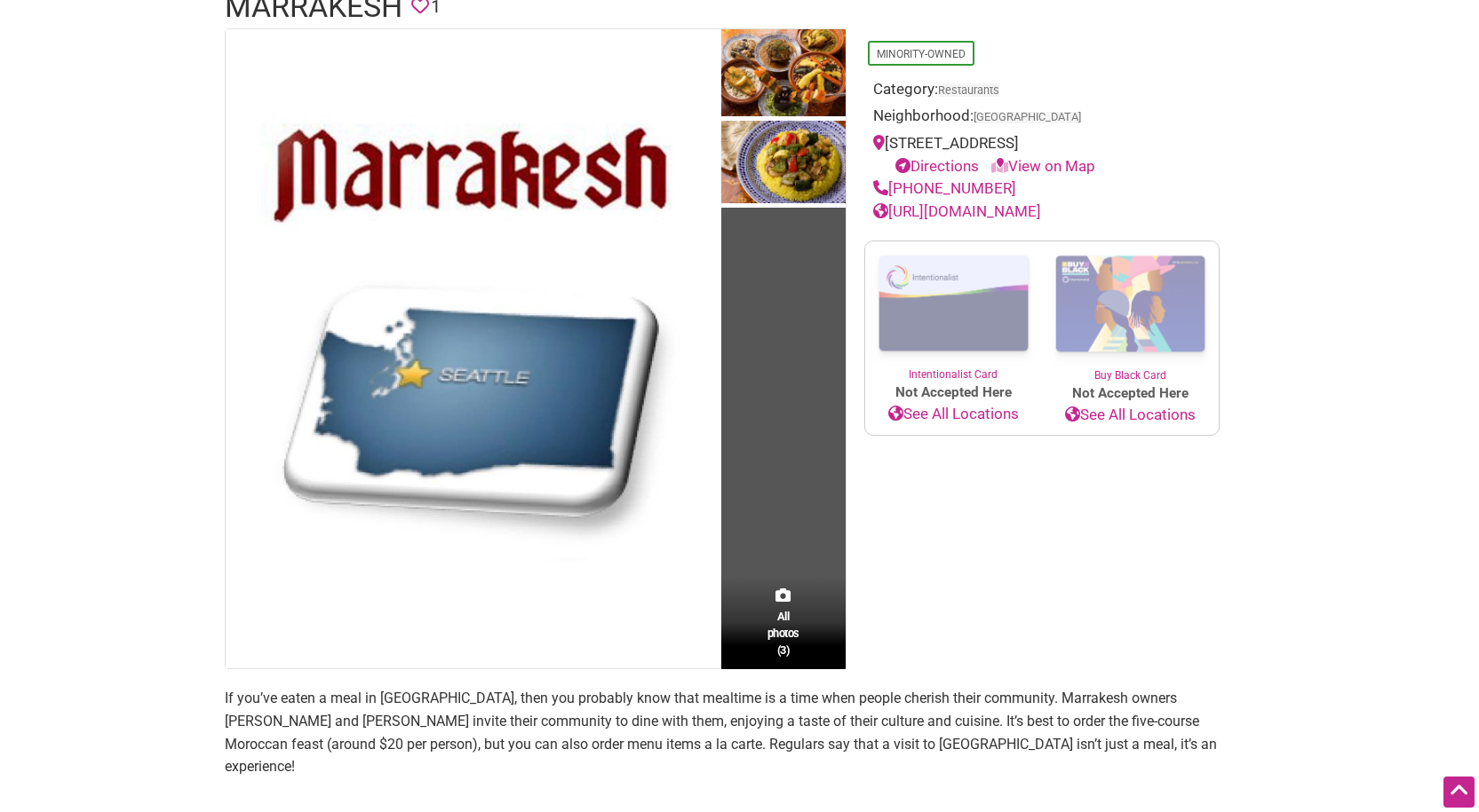
scroll to position [73, 0]
